Goal: Task Accomplishment & Management: Complete application form

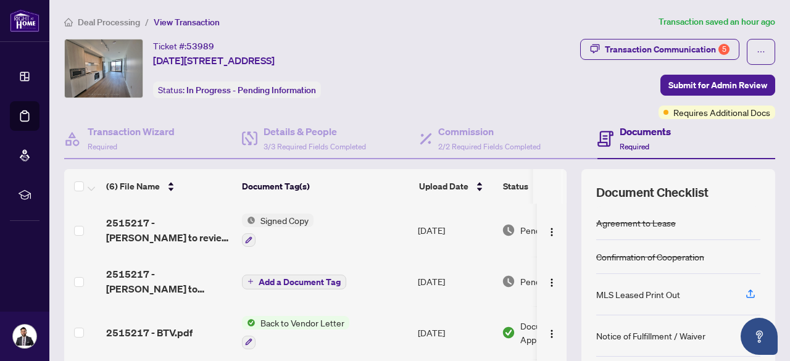
click at [121, 20] on span "Deal Processing" at bounding box center [109, 22] width 62 height 11
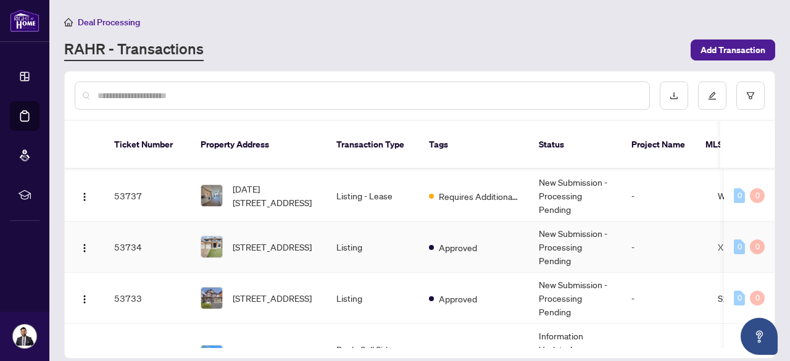
scroll to position [102, 0]
click at [460, 222] on td "Approved" at bounding box center [474, 246] width 110 height 51
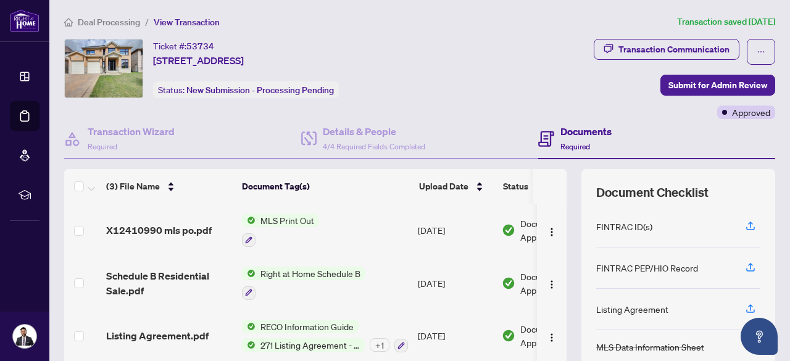
scroll to position [154, 0]
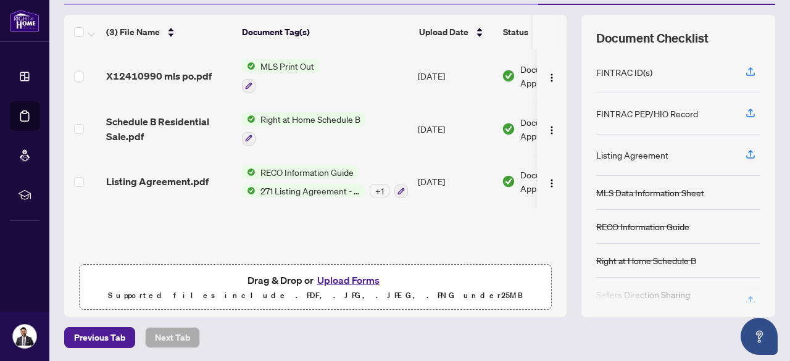
click at [333, 283] on button "Upload Forms" at bounding box center [349, 280] width 70 height 16
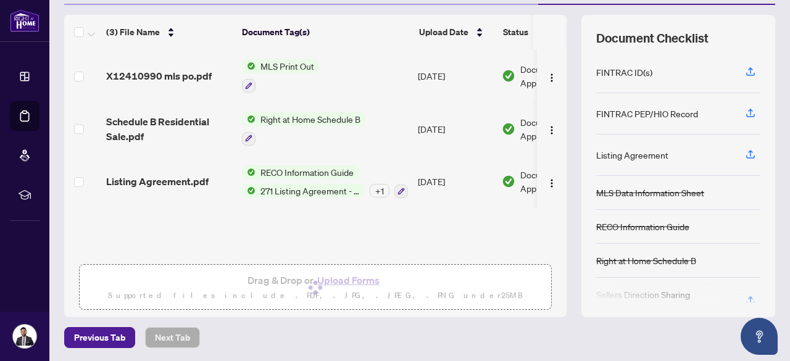
scroll to position [0, 0]
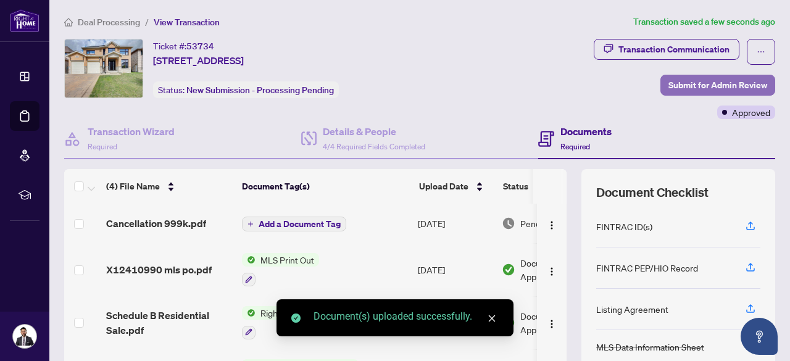
click at [686, 86] on span "Submit for Admin Review" at bounding box center [718, 85] width 99 height 20
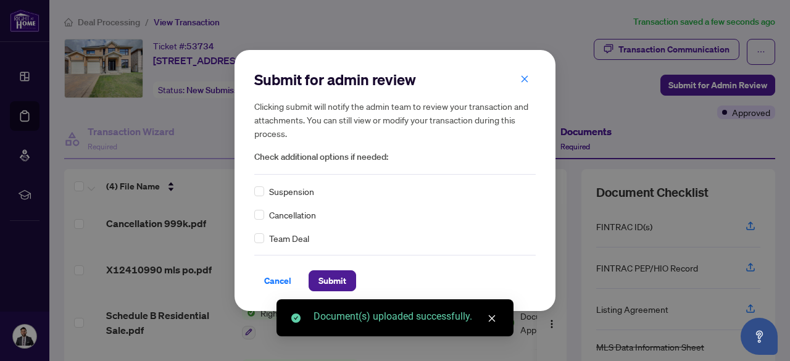
click at [266, 216] on div "Cancellation" at bounding box center [395, 215] width 282 height 14
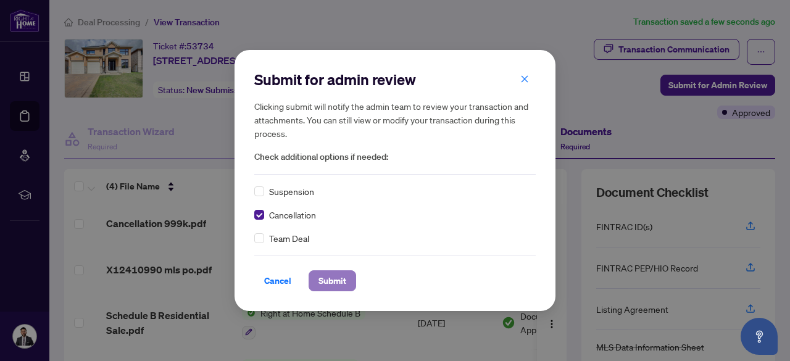
click at [338, 282] on span "Submit" at bounding box center [333, 281] width 28 height 20
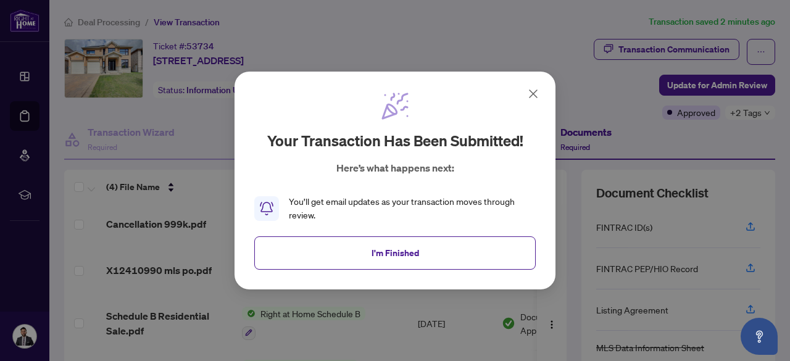
click at [533, 99] on icon at bounding box center [533, 93] width 15 height 15
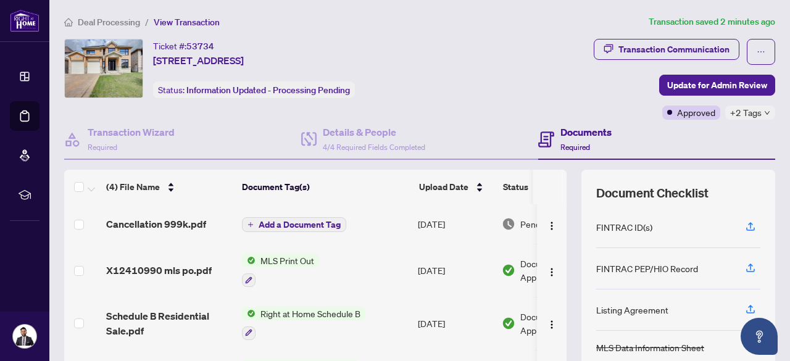
click at [86, 22] on span "Deal Processing" at bounding box center [109, 22] width 62 height 11
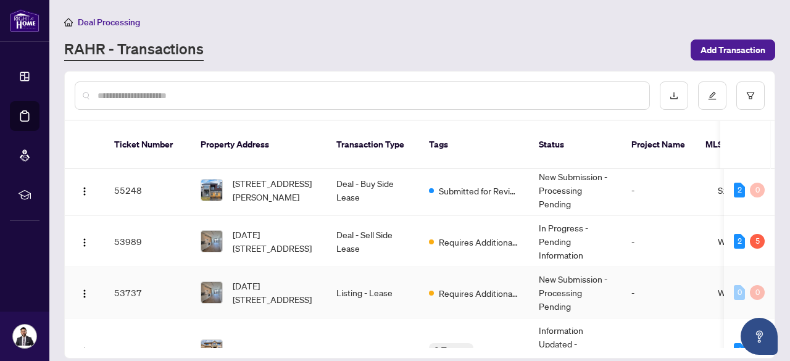
scroll to position [9, 0]
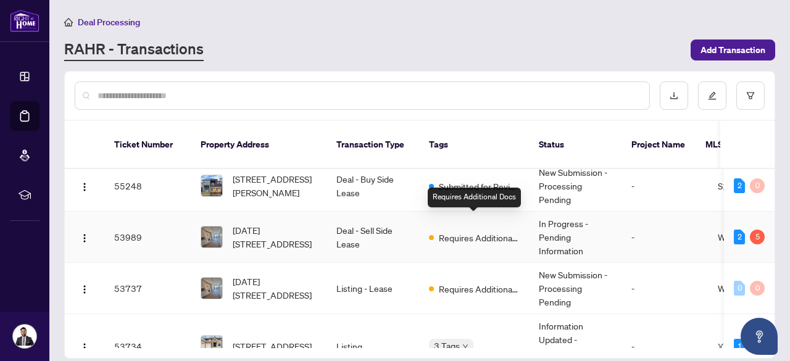
click at [481, 231] on span "Requires Additional Docs" at bounding box center [479, 238] width 80 height 14
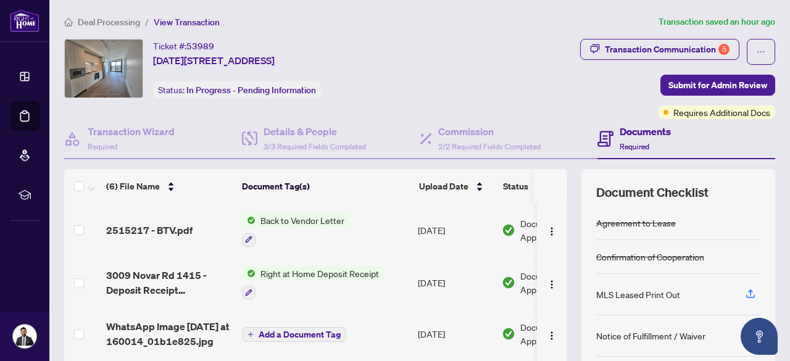
scroll to position [154, 0]
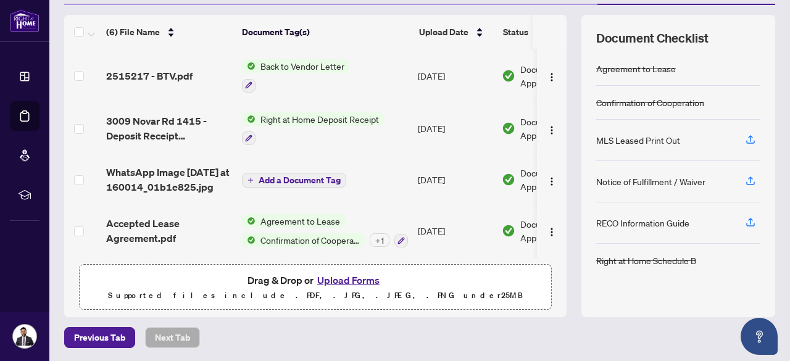
click at [333, 274] on button "Upload Forms" at bounding box center [349, 280] width 70 height 16
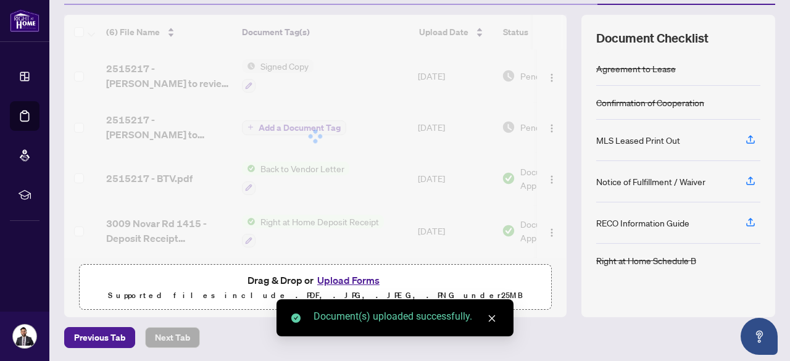
scroll to position [0, 0]
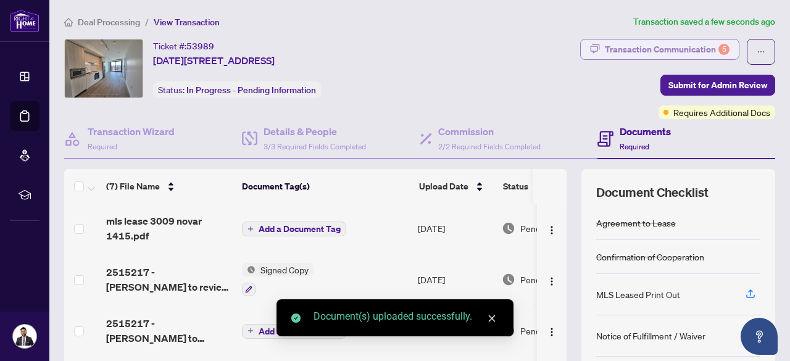
click at [685, 50] on div "Transaction Communication 5" at bounding box center [667, 50] width 125 height 20
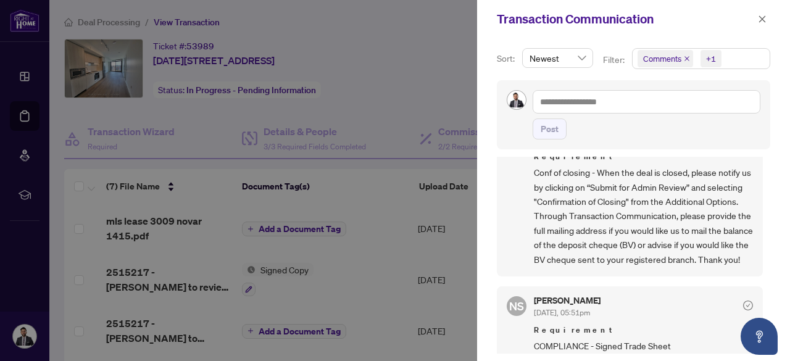
scroll to position [290, 0]
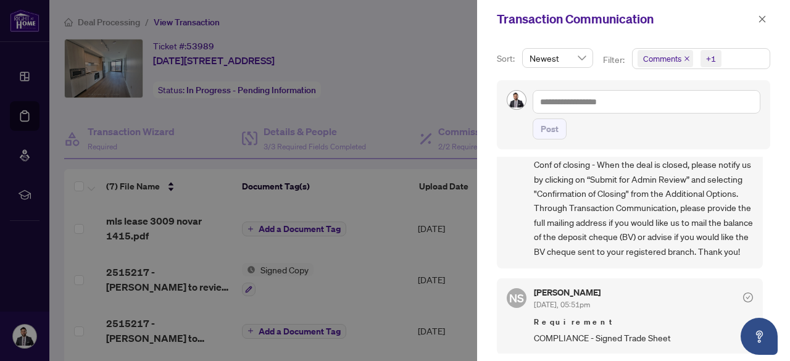
click at [605, 191] on span "Conf of closing - When the deal is closed, please notify us by clicking on “Sub…" at bounding box center [643, 207] width 219 height 101
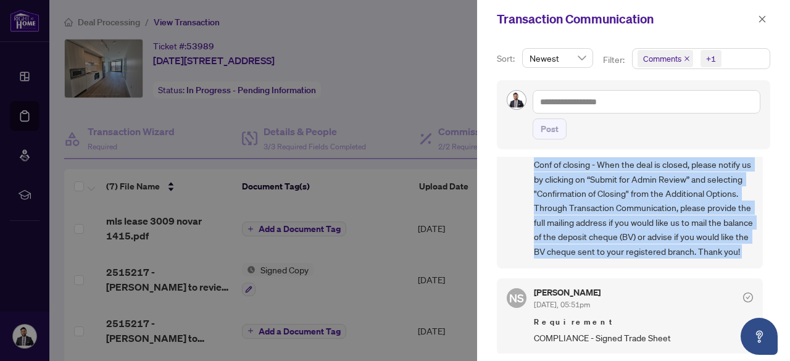
click at [605, 191] on span "Conf of closing - When the deal is closed, please notify us by clicking on “Sub…" at bounding box center [643, 207] width 219 height 101
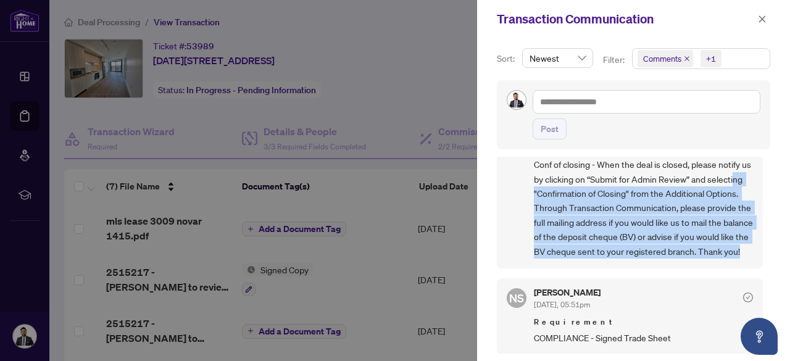
drag, startPoint x: 612, startPoint y: 282, endPoint x: 558, endPoint y: 206, distance: 92.9
click at [558, 206] on span "Conf of closing - When the deal is closed, please notify us by clicking on “Sub…" at bounding box center [643, 207] width 219 height 101
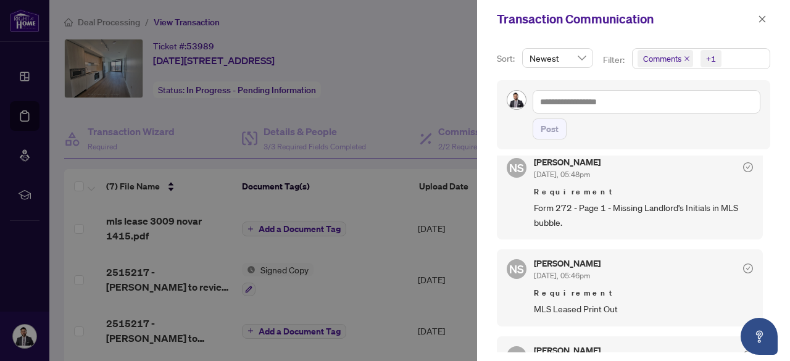
scroll to position [503, 0]
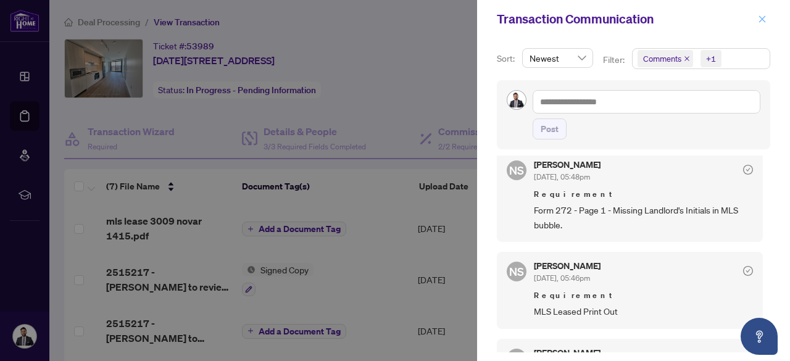
click at [758, 20] on icon "close" at bounding box center [762, 19] width 9 height 9
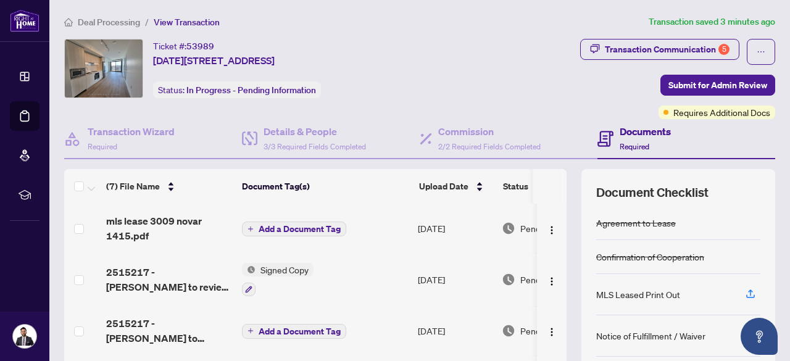
scroll to position [154, 0]
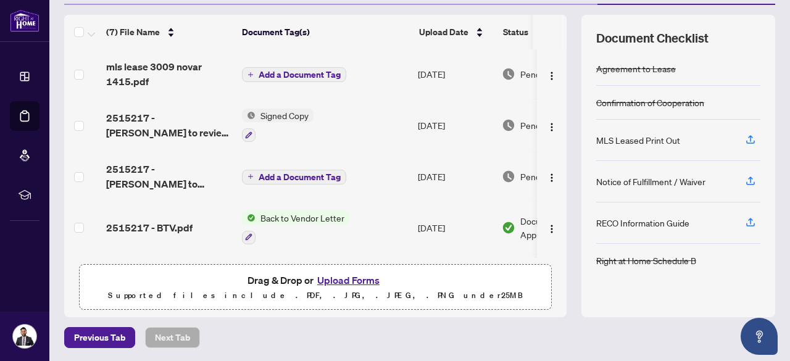
click at [348, 278] on button "Upload Forms" at bounding box center [349, 280] width 70 height 16
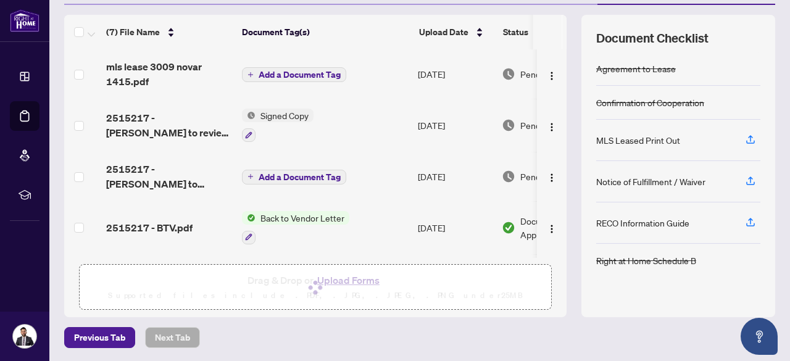
scroll to position [0, 0]
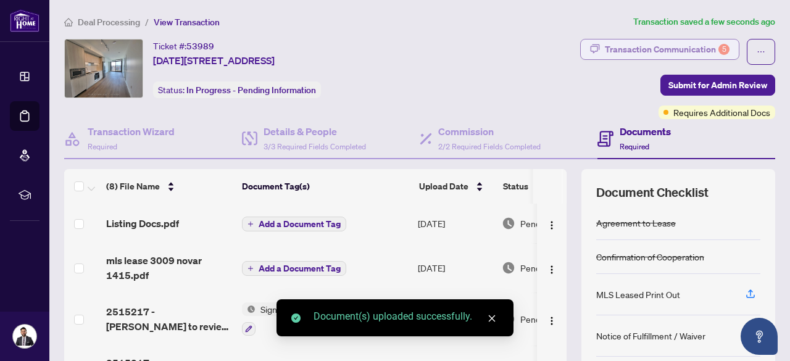
click at [632, 42] on div "Transaction Communication 5" at bounding box center [667, 50] width 125 height 20
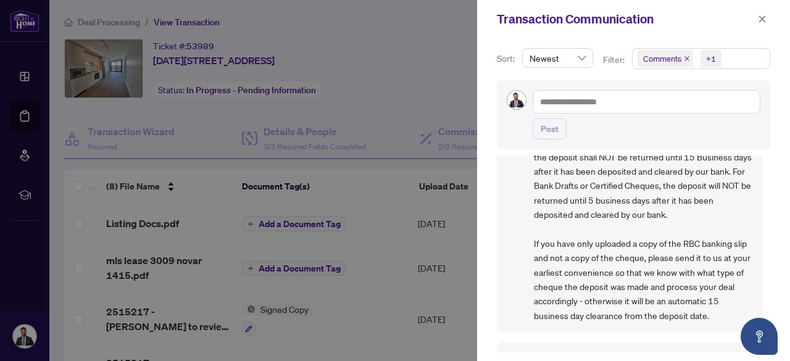
scroll to position [1009, 0]
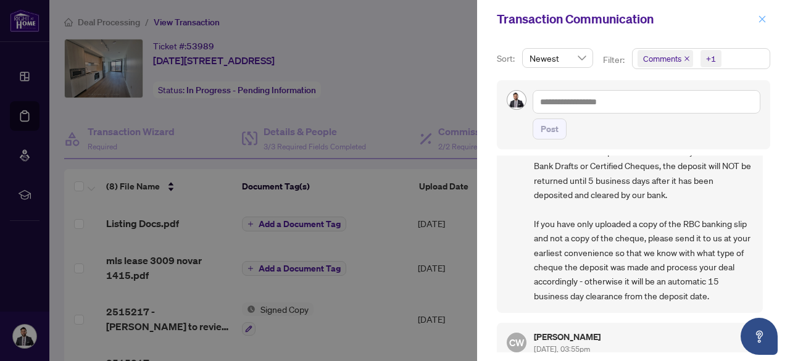
click at [760, 14] on span "button" at bounding box center [762, 19] width 9 height 20
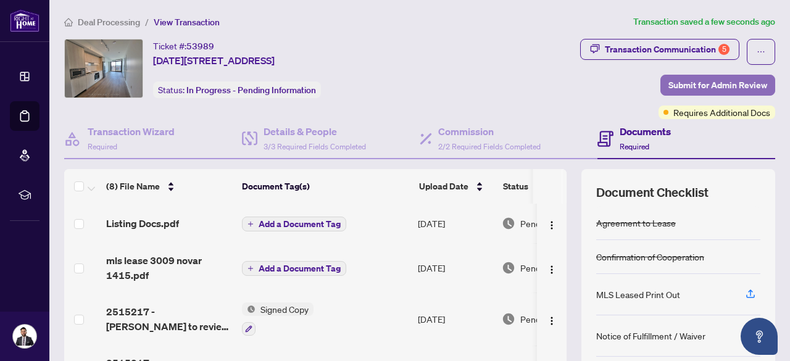
click at [704, 81] on span "Submit for Admin Review" at bounding box center [718, 85] width 99 height 20
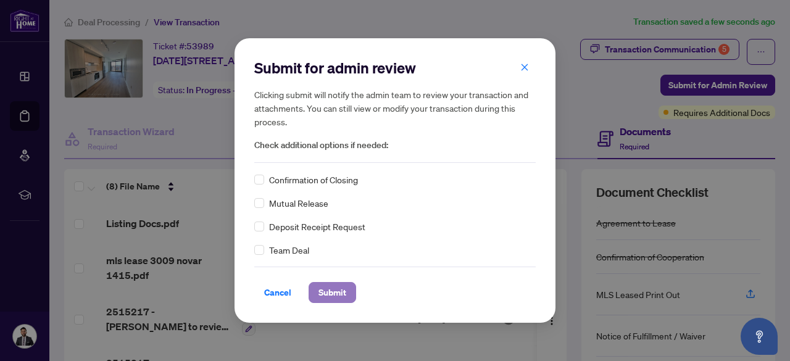
click at [326, 296] on span "Submit" at bounding box center [333, 293] width 28 height 20
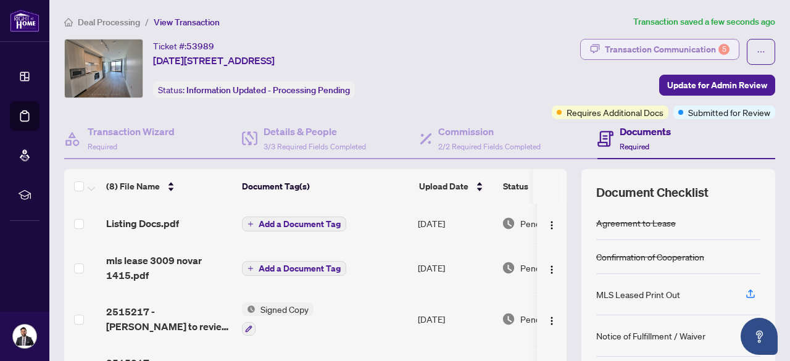
click at [670, 46] on div "Transaction Communication 5" at bounding box center [667, 50] width 125 height 20
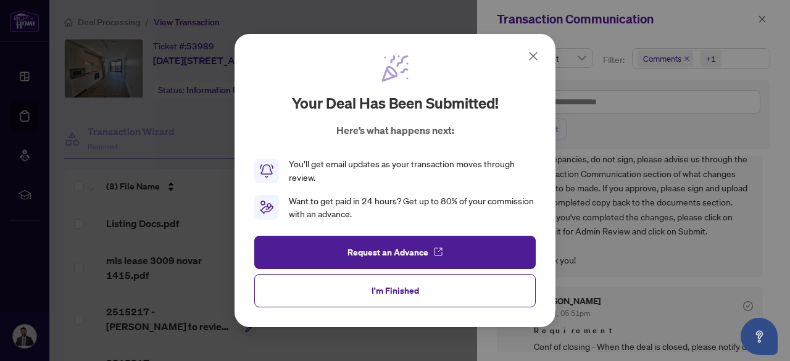
scroll to position [0, 0]
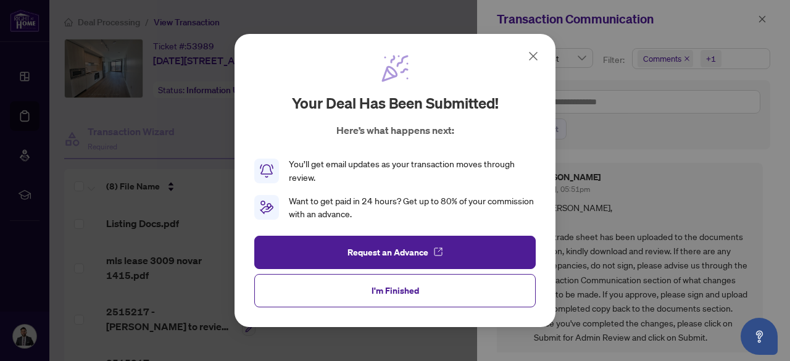
click at [535, 62] on icon at bounding box center [533, 56] width 15 height 15
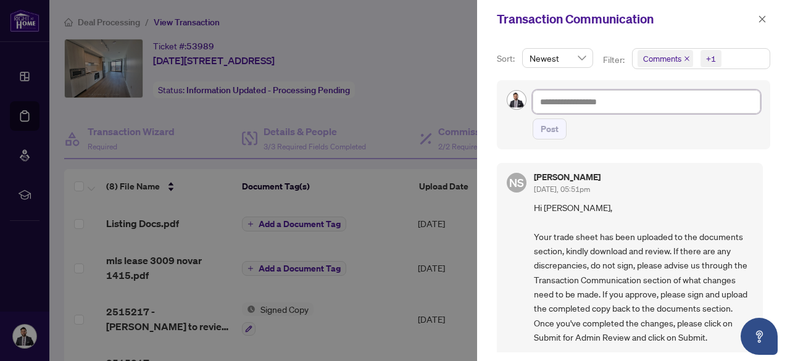
click at [573, 96] on textarea at bounding box center [647, 101] width 228 height 23
paste textarea "**********"
type textarea "**********"
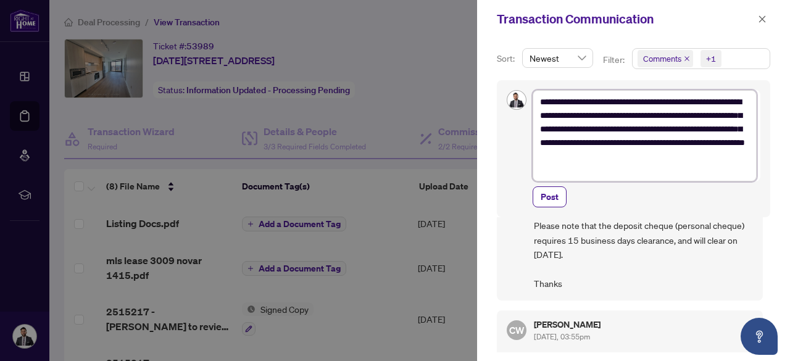
scroll to position [703, 0]
type textarea "**********"
click at [557, 199] on button "Post" at bounding box center [550, 196] width 34 height 21
type textarea "**********"
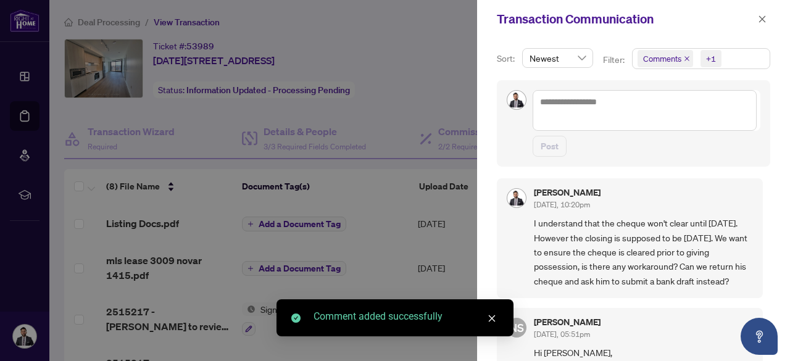
scroll to position [1, 0]
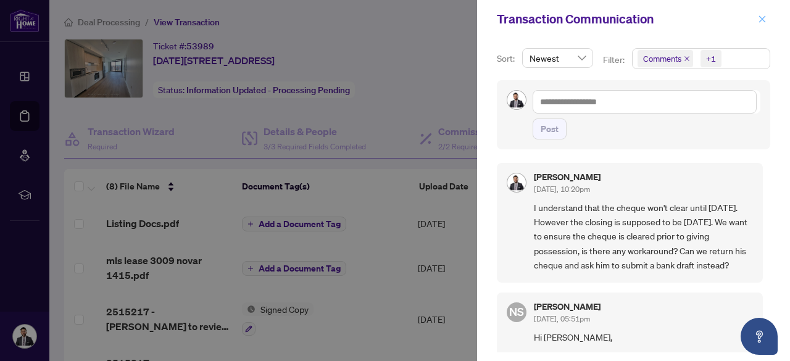
click at [763, 22] on icon "close" at bounding box center [762, 19] width 9 height 9
